Goal: Find contact information: Find contact information

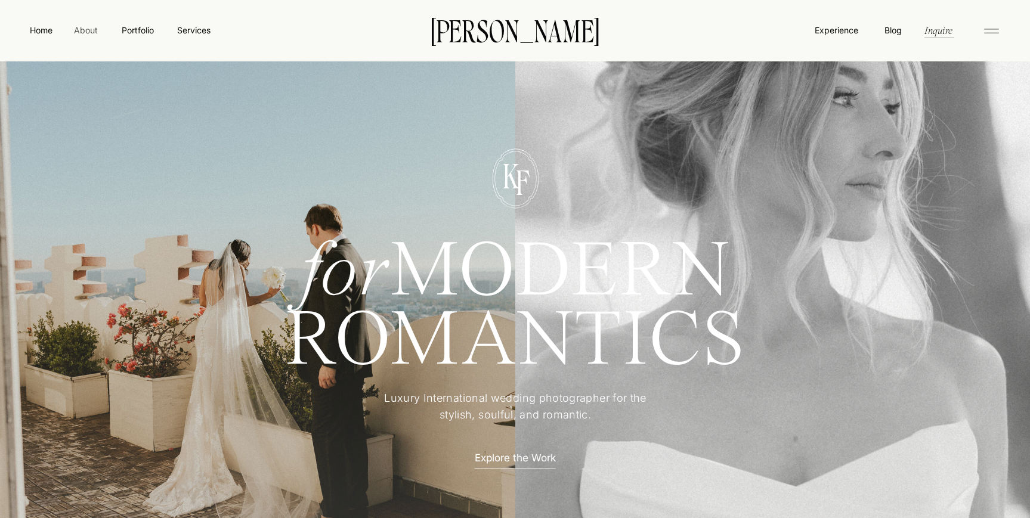
click at [83, 32] on nav "About" at bounding box center [85, 30] width 27 height 12
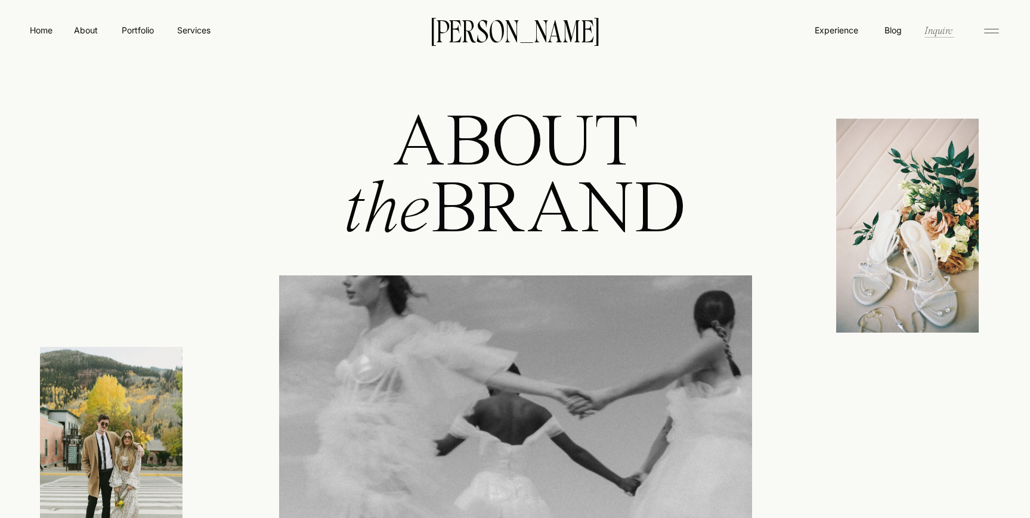
click at [939, 30] on nav "Inquire" at bounding box center [938, 30] width 30 height 14
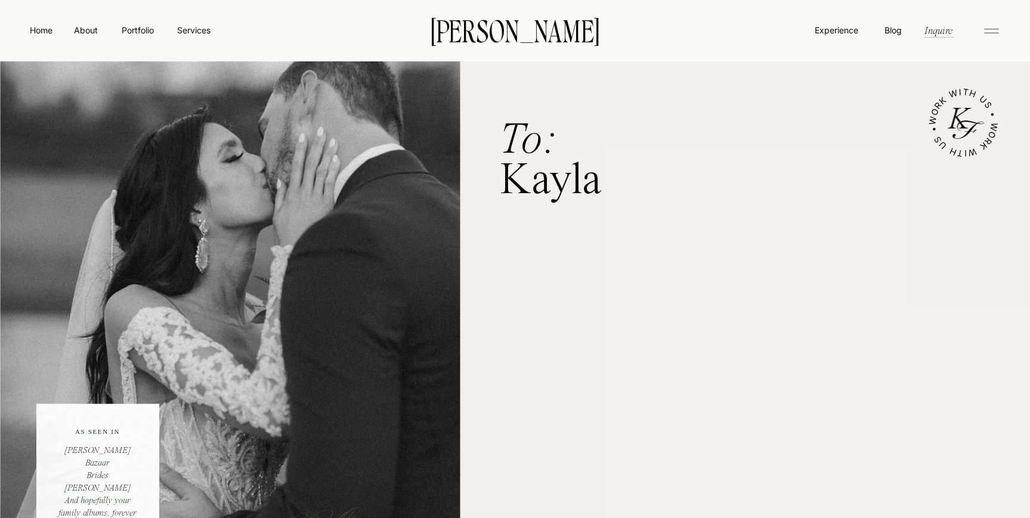
scroll to position [17, 0]
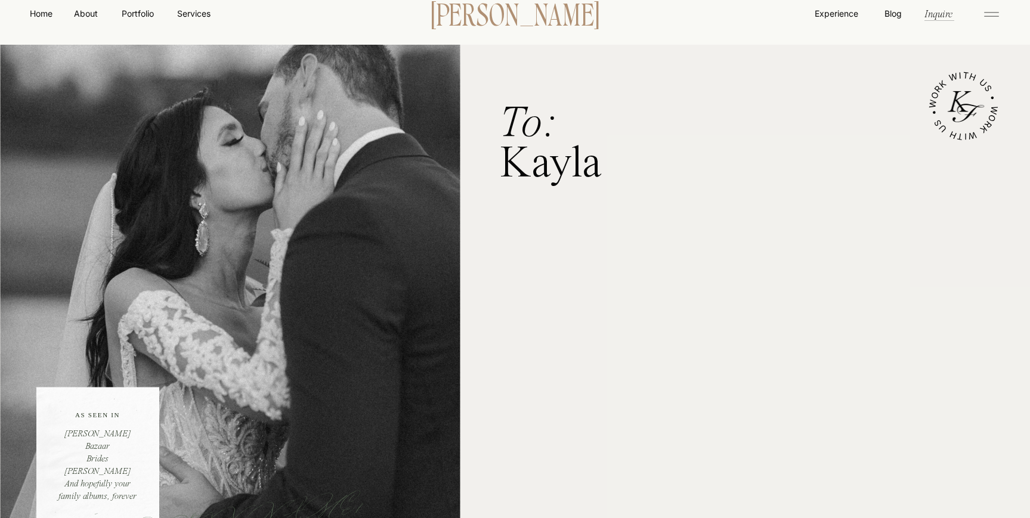
click at [502, 23] on p "[PERSON_NAME]" at bounding box center [515, 13] width 205 height 25
